Goal: Information Seeking & Learning: Learn about a topic

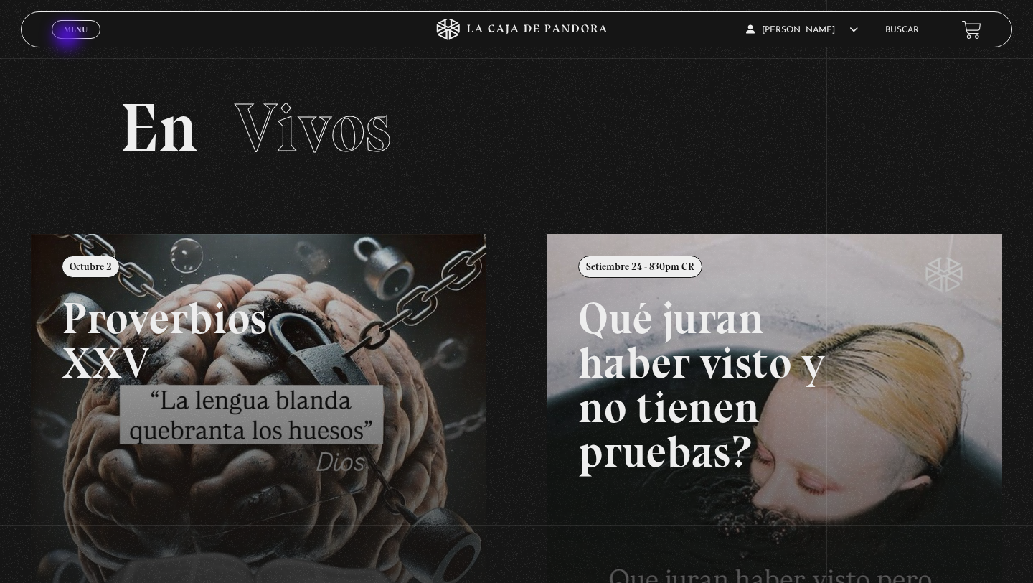
click at [69, 37] on span "Cerrar" at bounding box center [77, 42] width 34 height 10
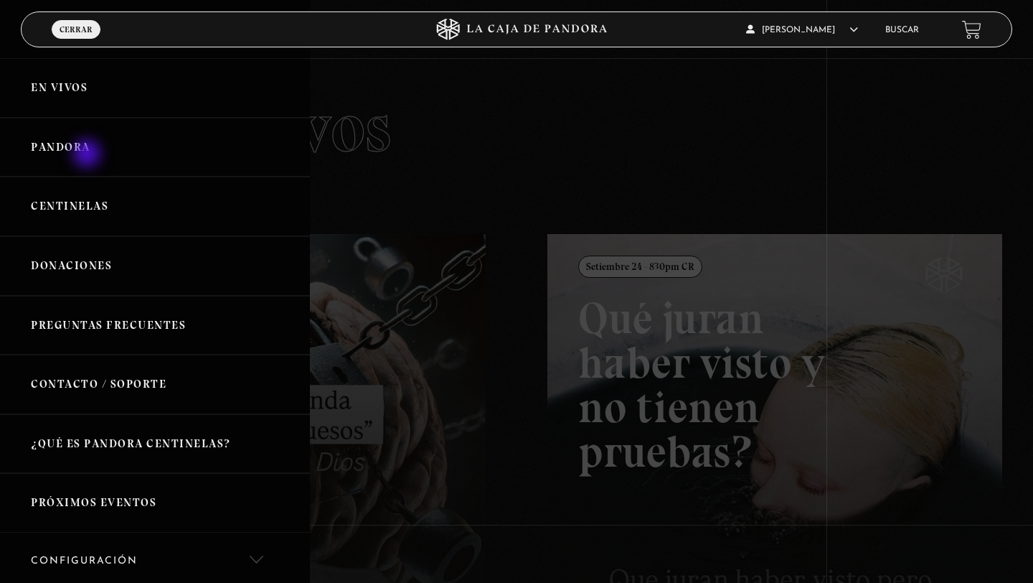
click at [88, 155] on link "Pandora" at bounding box center [155, 148] width 310 height 60
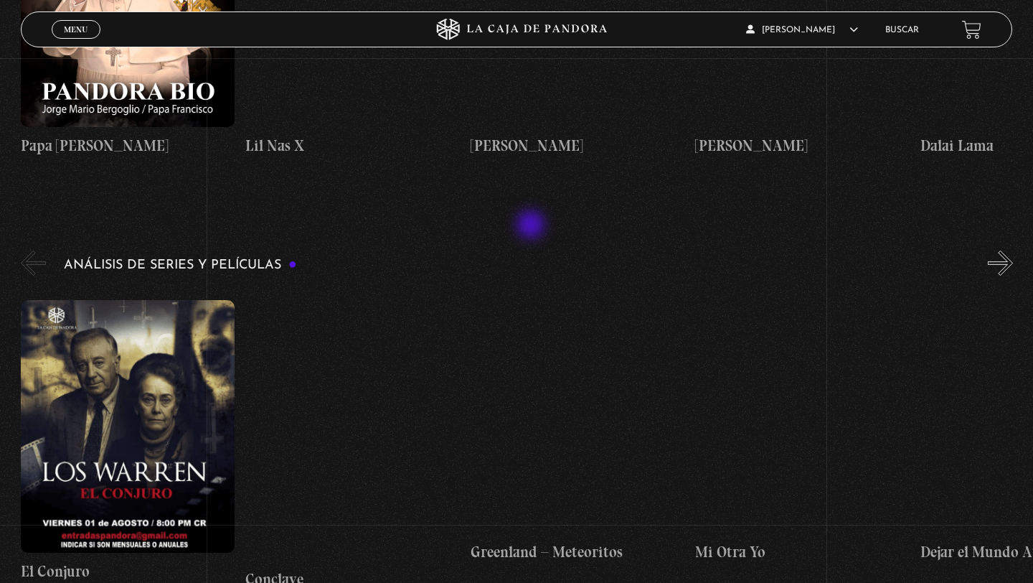
scroll to position [2421, 0]
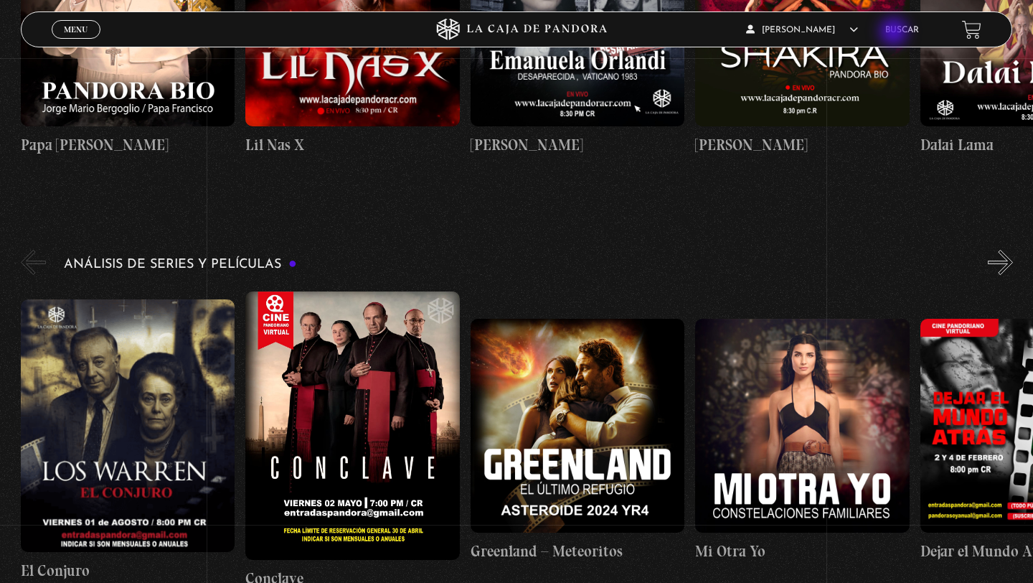
click at [897, 32] on link "Buscar" at bounding box center [902, 30] width 34 height 9
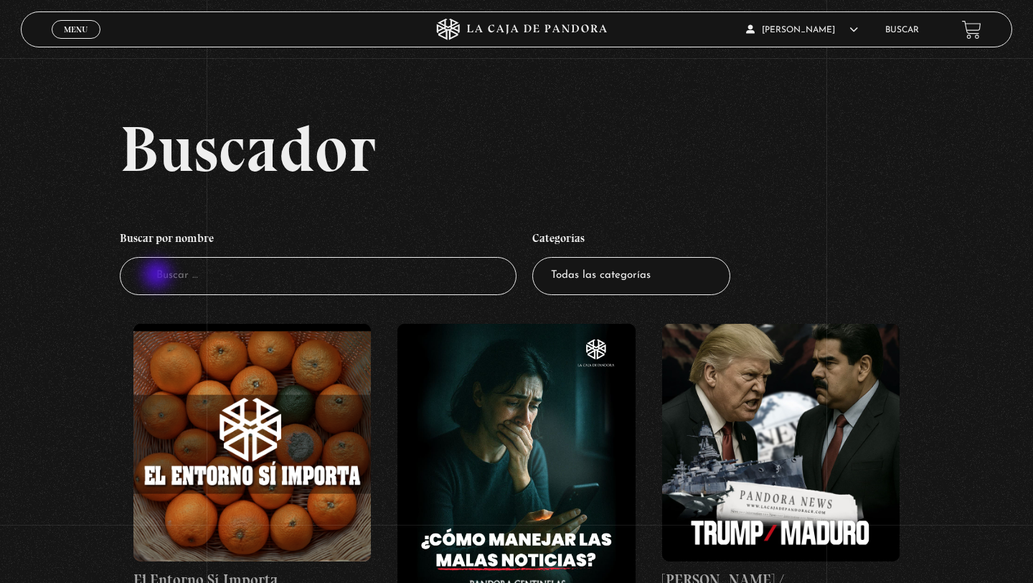
click at [159, 275] on input "Buscador" at bounding box center [318, 276] width 397 height 38
type input "ATL"
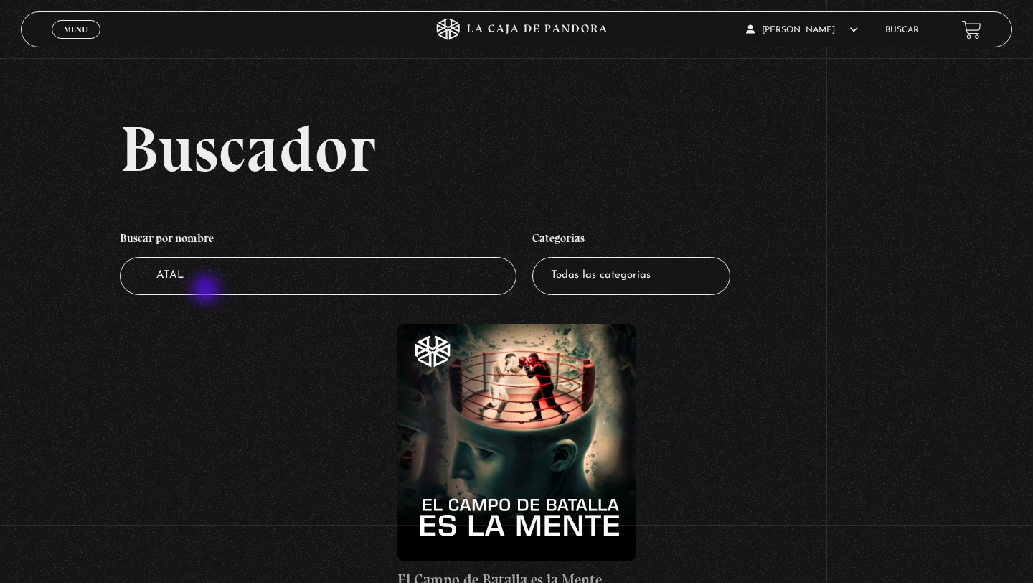
click at [207, 291] on input "ATAL" at bounding box center [318, 276] width 397 height 38
type input "ATLAS"
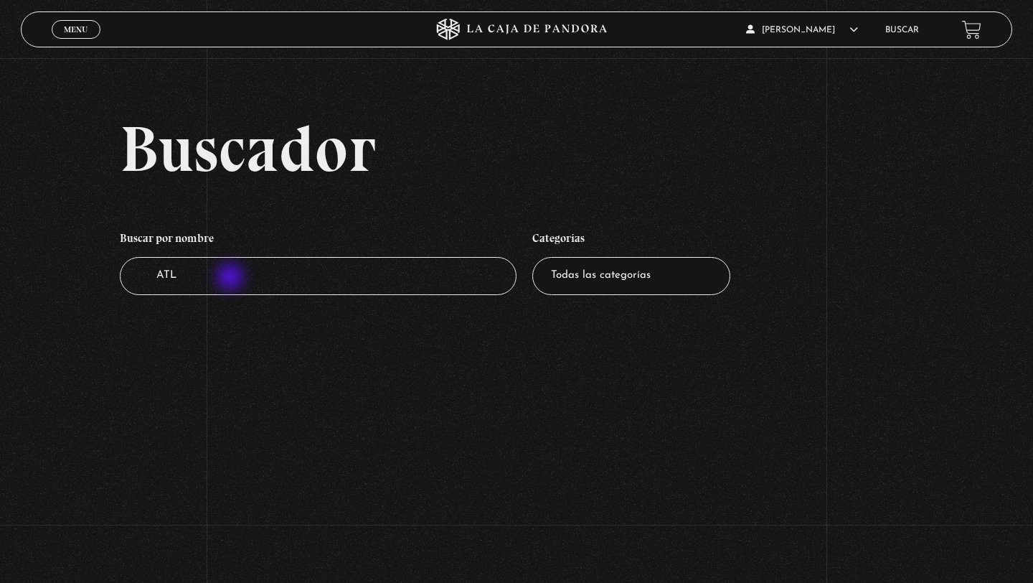
click at [232, 278] on input "ATL" at bounding box center [318, 276] width 397 height 38
type input "ATLAS"
click at [93, 32] on link "Menu Cerrar" at bounding box center [76, 29] width 49 height 19
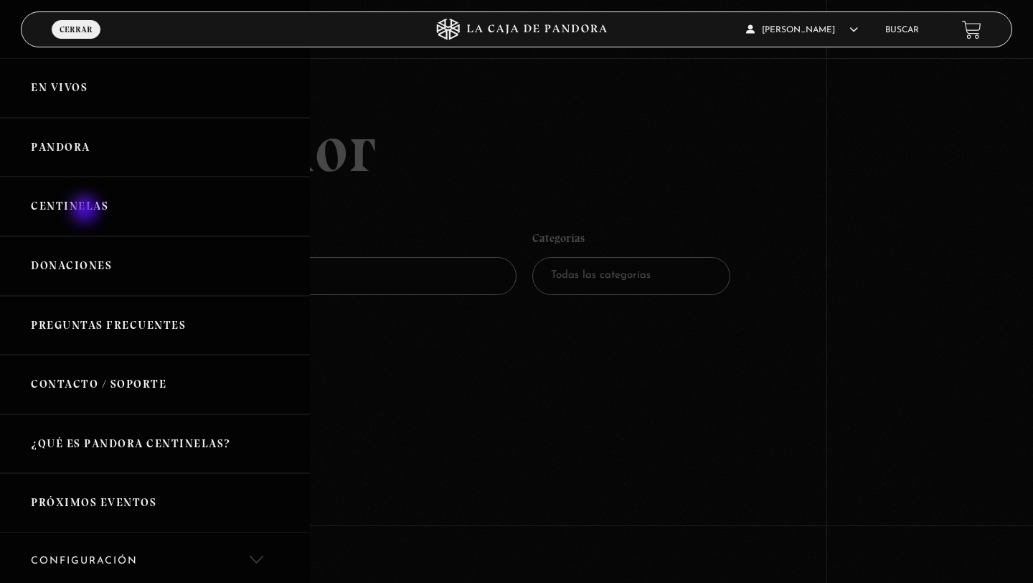
click at [87, 212] on link "Centinelas" at bounding box center [155, 206] width 310 height 60
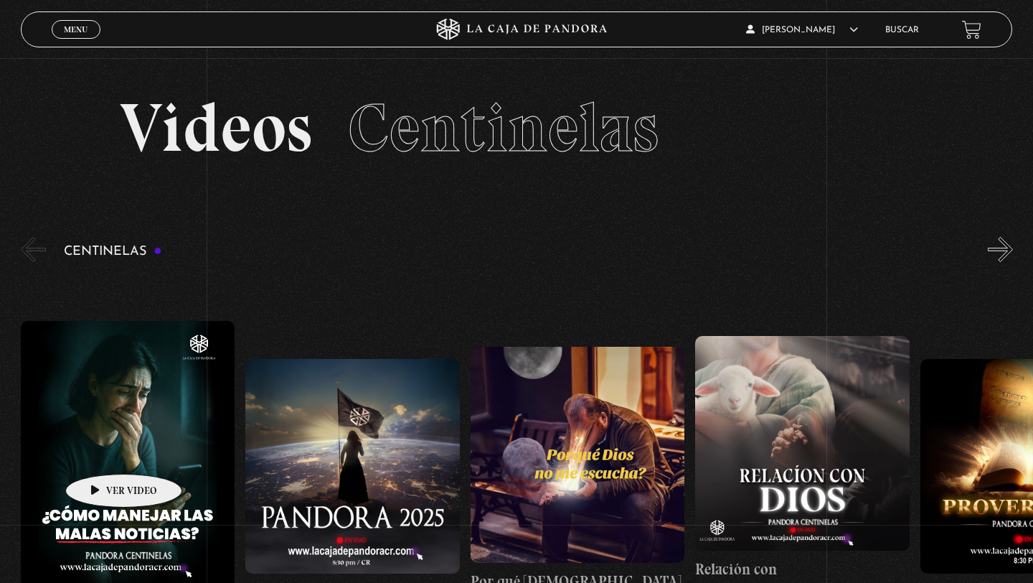
click at [104, 451] on figure at bounding box center [128, 455] width 215 height 268
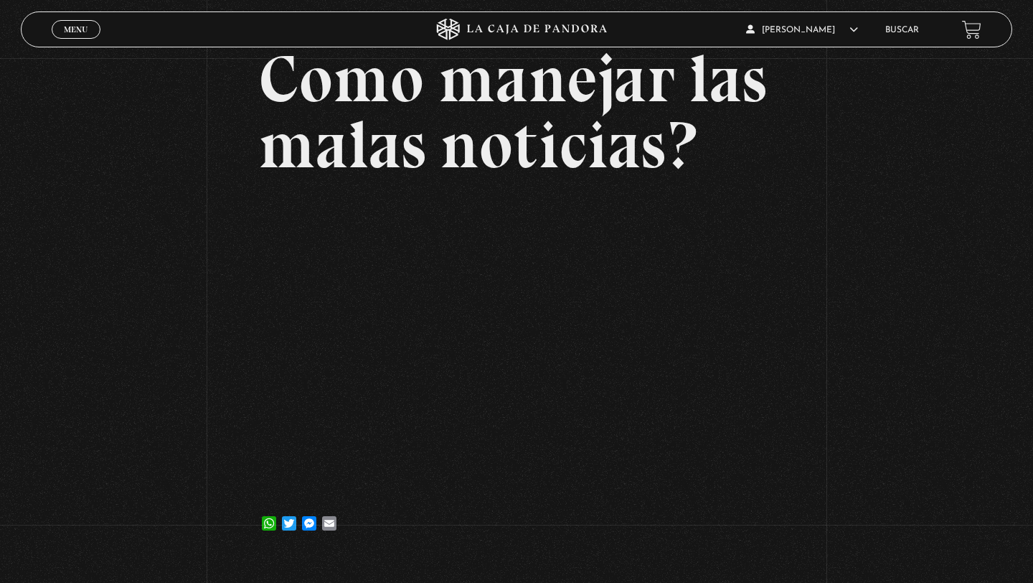
scroll to position [105, 0]
